Goal: Browse casually: Explore the website without a specific task or goal

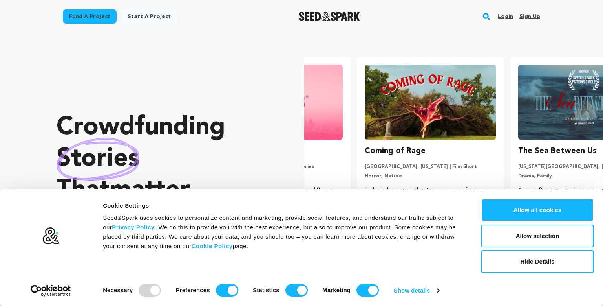
scroll to position [0, 159]
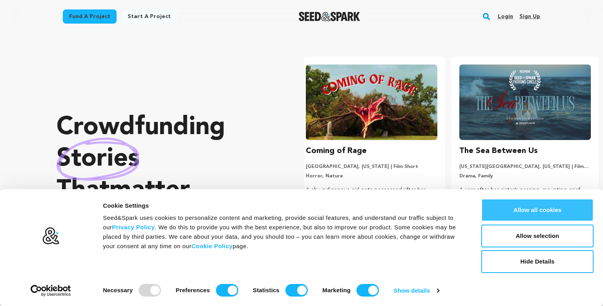
click at [510, 205] on button "Allow all cookies" at bounding box center [538, 209] width 112 height 23
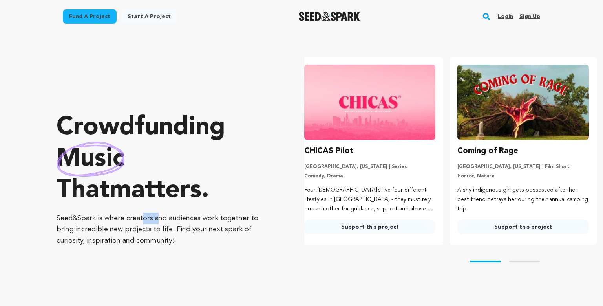
scroll to position [0, 0]
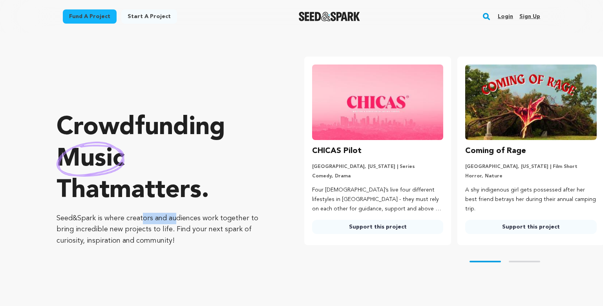
drag, startPoint x: 56, startPoint y: 217, endPoint x: 95, endPoint y: 219, distance: 38.9
copy p "Seed&Spark"
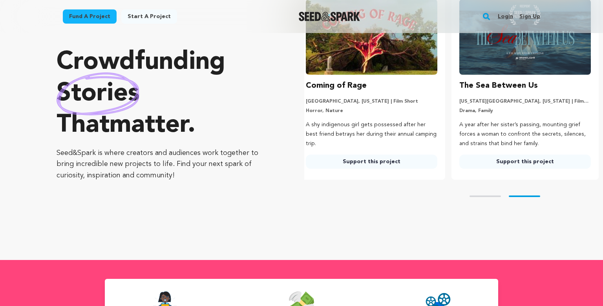
scroll to position [867, 0]
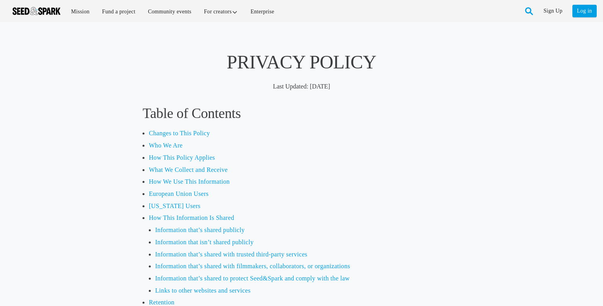
scroll to position [317, 0]
